Goal: Navigation & Orientation: Find specific page/section

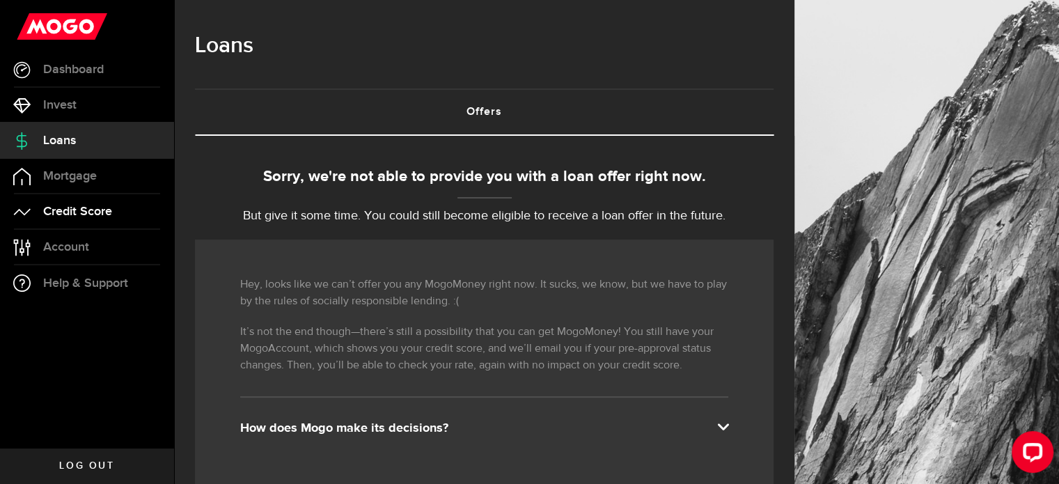
click at [68, 207] on span "Credit Score" at bounding box center [77, 211] width 69 height 13
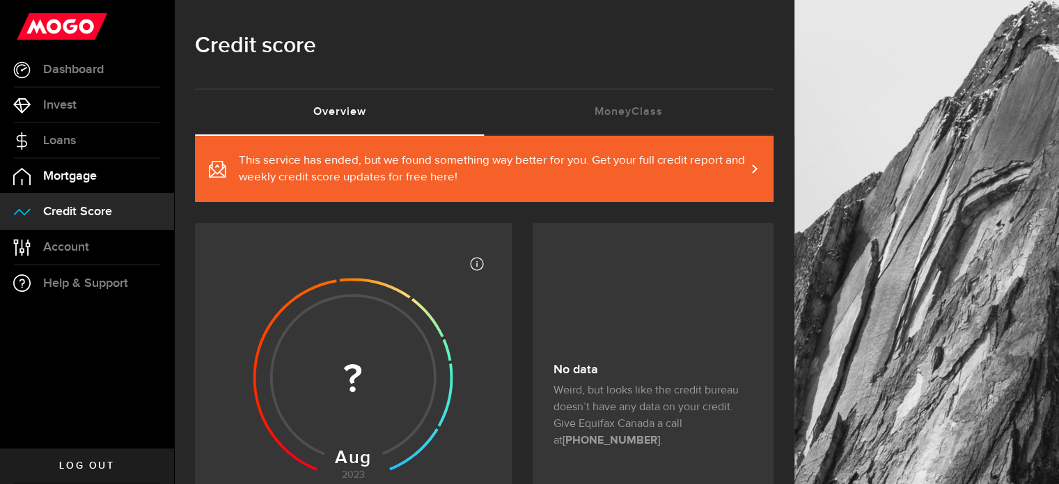
click at [86, 182] on span "Mortgage" at bounding box center [70, 176] width 54 height 13
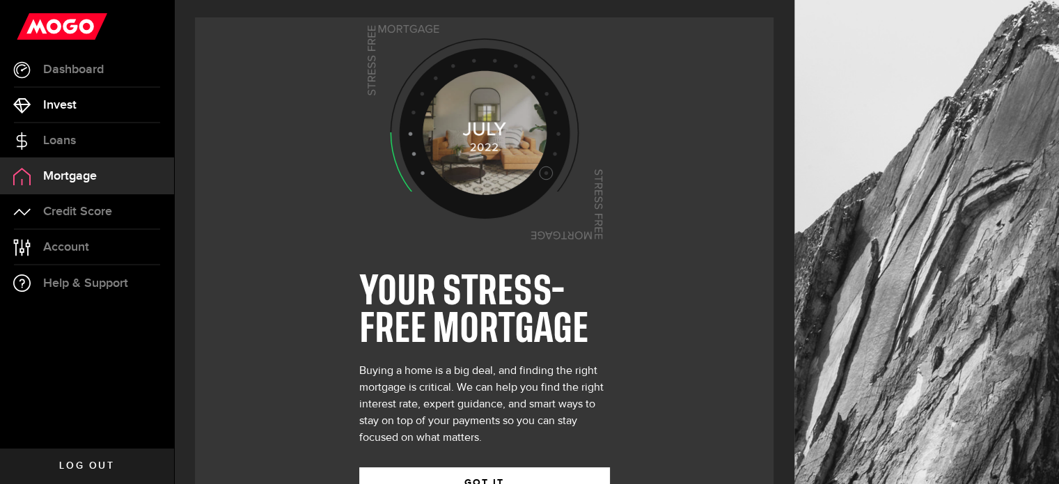
click at [78, 94] on link "Invest" at bounding box center [87, 105] width 174 height 35
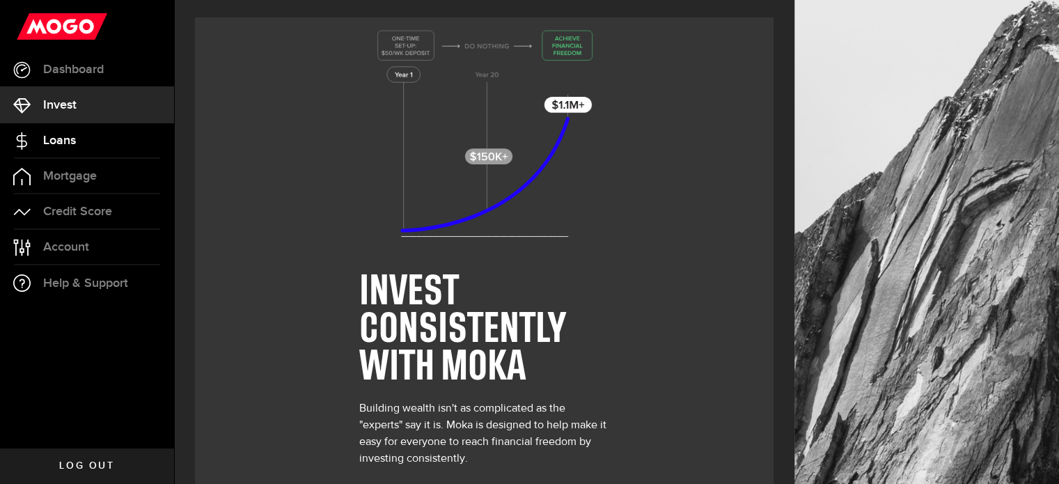
click at [75, 150] on link "Loans" at bounding box center [87, 140] width 174 height 35
